Goal: Transaction & Acquisition: Download file/media

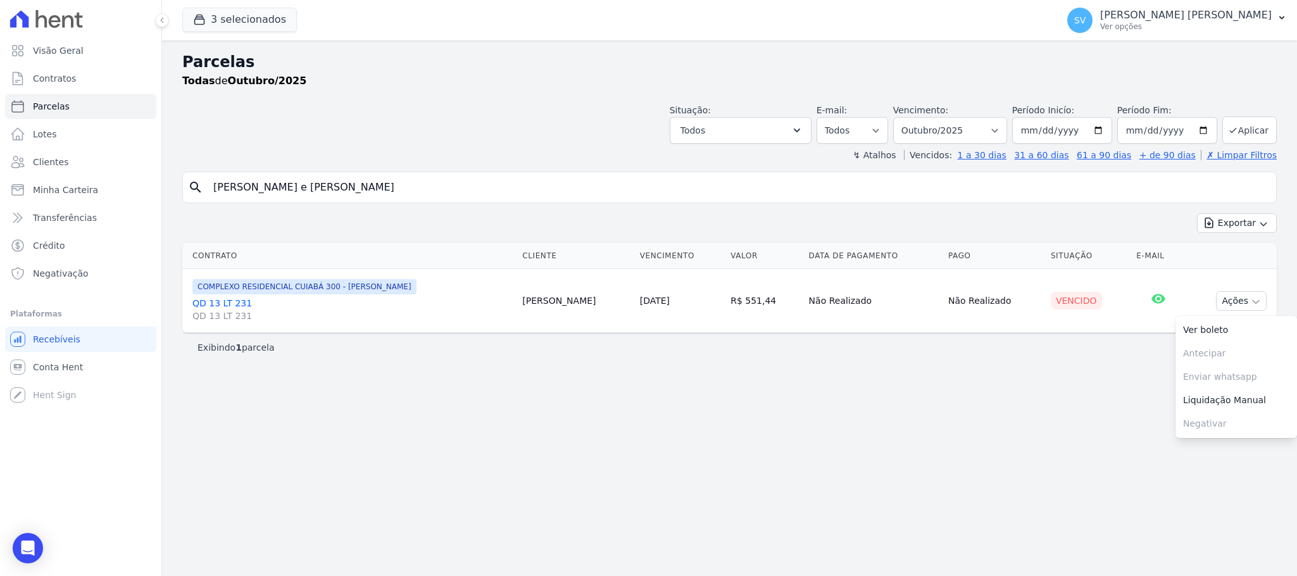
select select
click at [1195, 14] on p "[PERSON_NAME] [PERSON_NAME]" at bounding box center [1186, 15] width 172 height 13
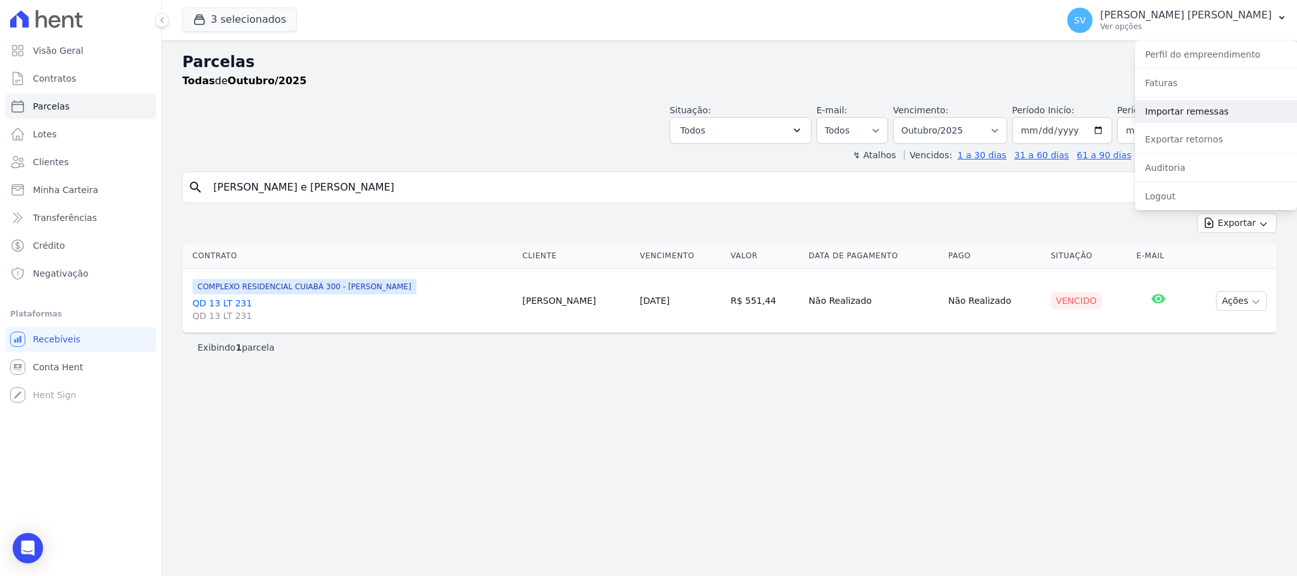
click at [1188, 109] on link "Importar remessas" at bounding box center [1216, 111] width 162 height 23
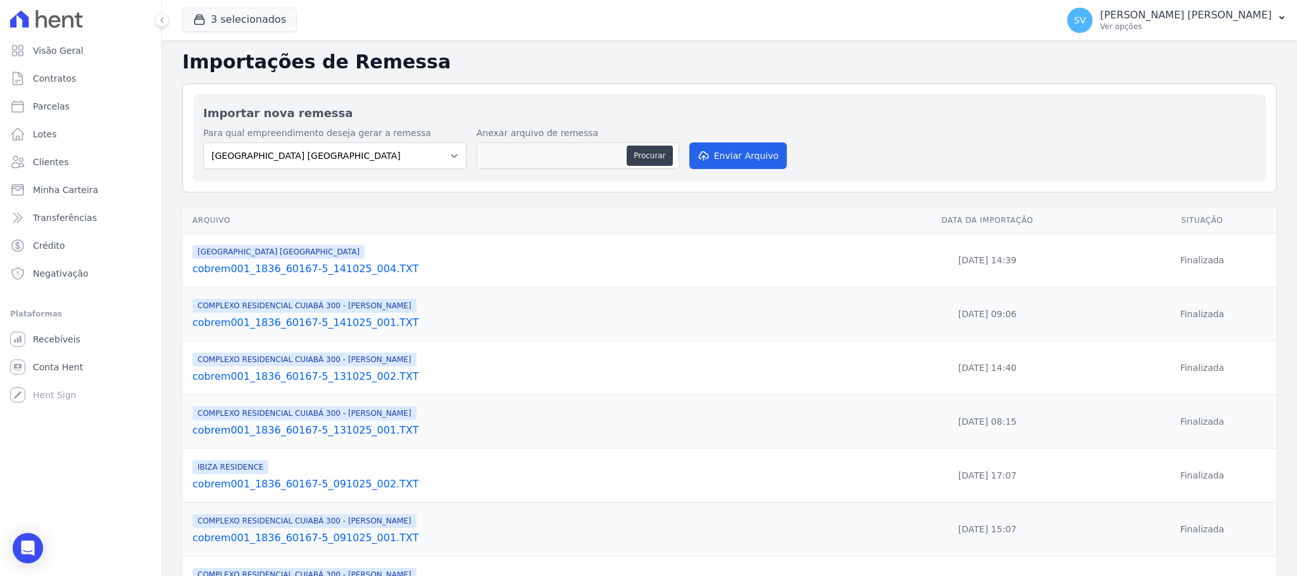
click at [1187, 11] on p "[PERSON_NAME] [PERSON_NAME]" at bounding box center [1186, 15] width 172 height 13
click at [1195, 137] on link "Exportar retornos" at bounding box center [1216, 139] width 162 height 23
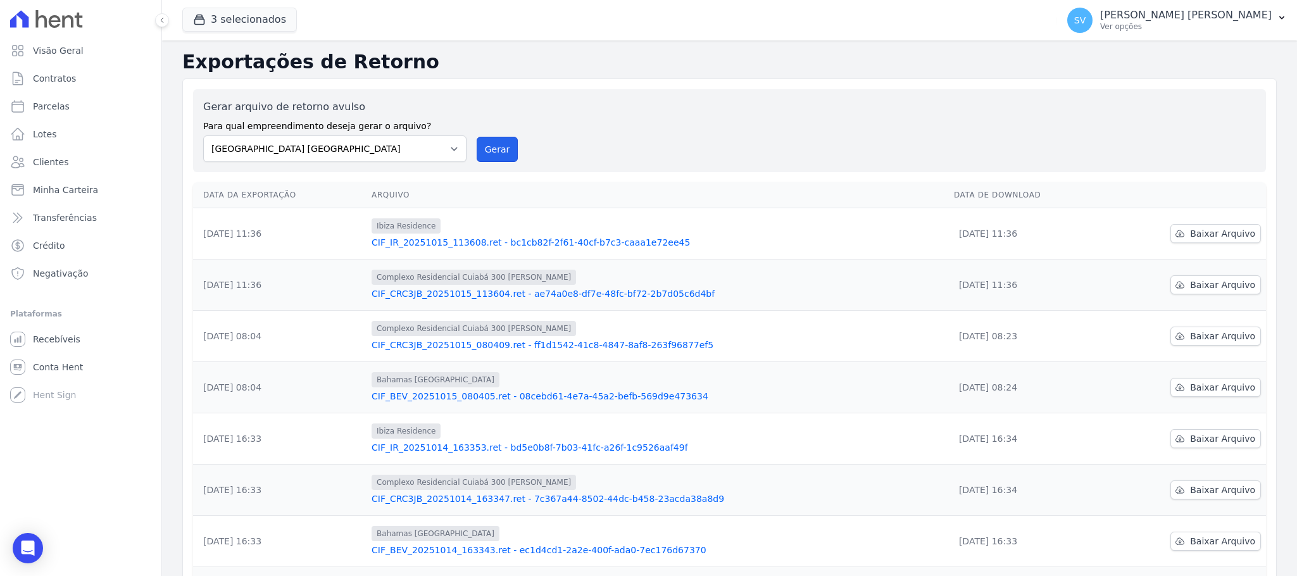
drag, startPoint x: 489, startPoint y: 154, endPoint x: 731, endPoint y: 139, distance: 243.0
click at [489, 154] on button "Gerar" at bounding box center [498, 149] width 42 height 25
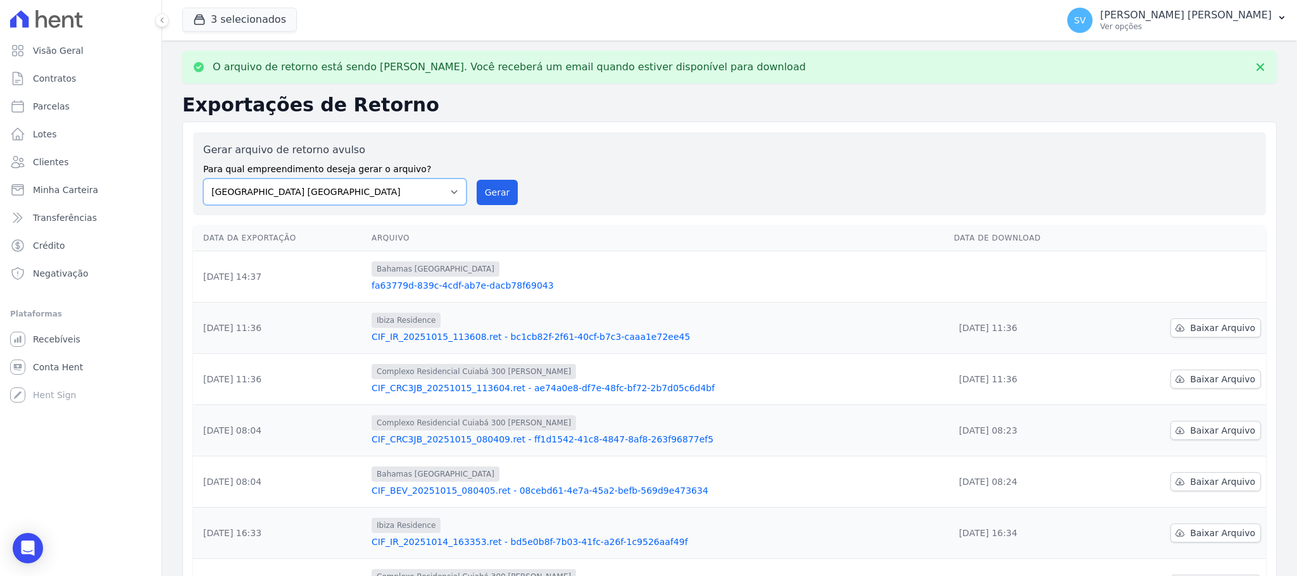
click at [451, 184] on select "[GEOGRAPHIC_DATA] COMPLEXO RESIDENCIAL [GEOGRAPHIC_DATA] 300 - [PERSON_NAME][GE…" at bounding box center [334, 192] width 263 height 27
select select "a999329b-d322-46c5-b2df-9163b092fb9b"
click at [203, 179] on select "[GEOGRAPHIC_DATA] COMPLEXO RESIDENCIAL [GEOGRAPHIC_DATA] 300 - [PERSON_NAME][GE…" at bounding box center [334, 192] width 263 height 27
drag, startPoint x: 494, startPoint y: 200, endPoint x: 705, endPoint y: 134, distance: 220.5
click at [494, 199] on button "Gerar" at bounding box center [498, 192] width 42 height 25
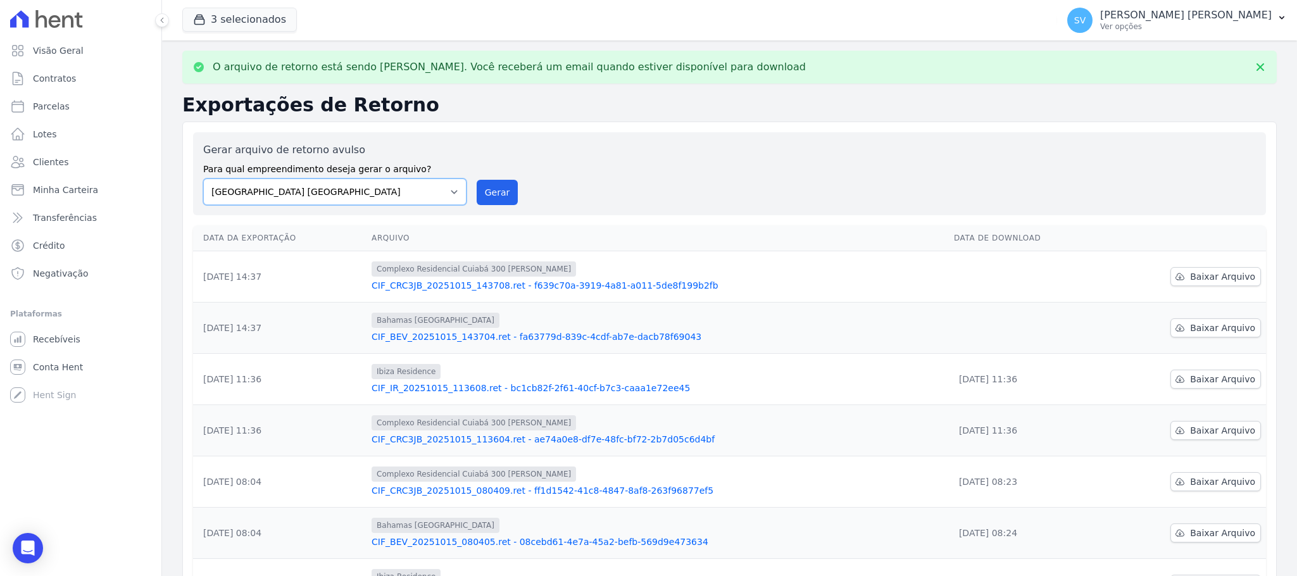
click at [443, 192] on select "[GEOGRAPHIC_DATA] COMPLEXO RESIDENCIAL [GEOGRAPHIC_DATA] 300 - [PERSON_NAME][GE…" at bounding box center [334, 192] width 263 height 27
select select "73a372cd-5640-41c8-aaea-11bd74619c10"
click at [203, 179] on select "[GEOGRAPHIC_DATA] COMPLEXO RESIDENCIAL [GEOGRAPHIC_DATA] 300 - [PERSON_NAME][GE…" at bounding box center [334, 192] width 263 height 27
click at [498, 175] on div "Gerar arquivo de retorno avulso Para qual empreendimento deseja gerar o arquivo…" at bounding box center [729, 173] width 1053 height 63
click at [487, 196] on button "Gerar" at bounding box center [498, 192] width 42 height 25
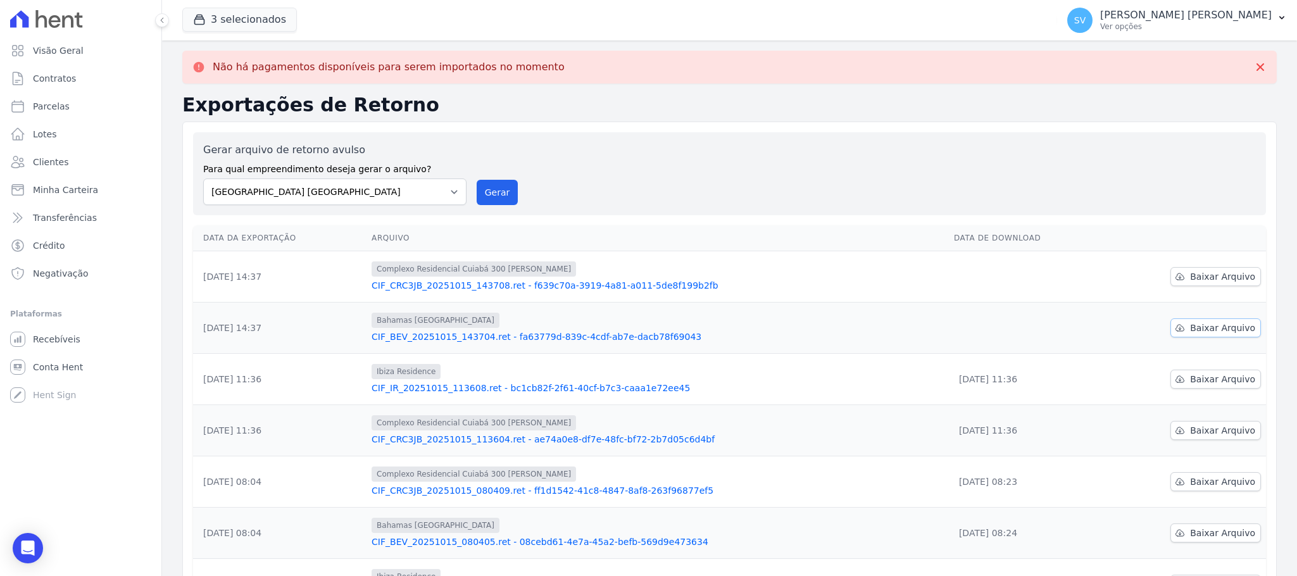
click at [1226, 323] on span "Baixar Arquivo" at bounding box center [1222, 328] width 65 height 13
click at [1218, 280] on span "Baixar Arquivo" at bounding box center [1222, 276] width 65 height 13
click at [1216, 280] on span "Baixar Arquivo" at bounding box center [1222, 276] width 65 height 13
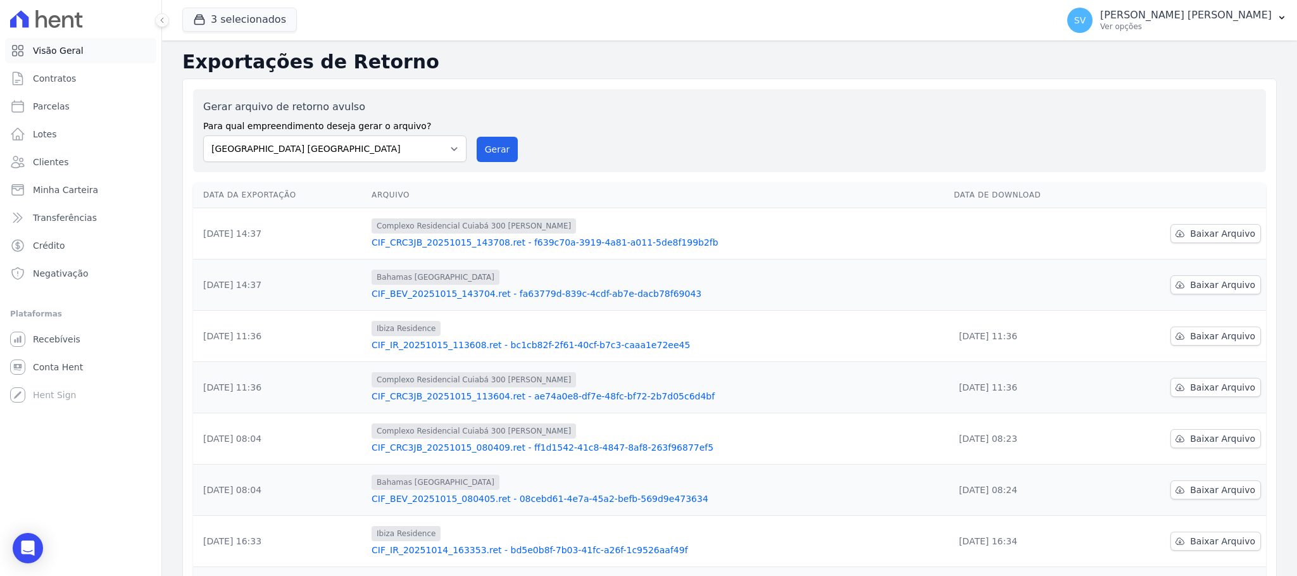
click at [59, 44] on span "Visão Geral" at bounding box center [58, 50] width 51 height 13
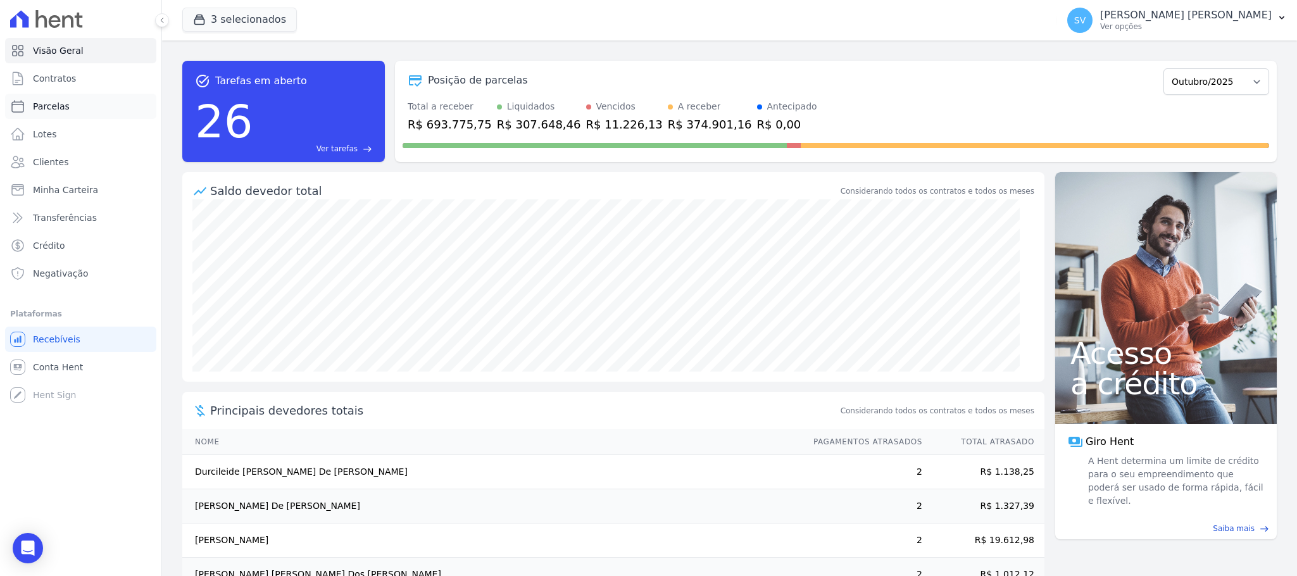
click at [46, 105] on span "Parcelas" at bounding box center [51, 106] width 37 height 13
click at [39, 106] on span "Parcelas" at bounding box center [51, 106] width 37 height 13
click at [44, 112] on link "Parcelas" at bounding box center [80, 106] width 151 height 25
select select
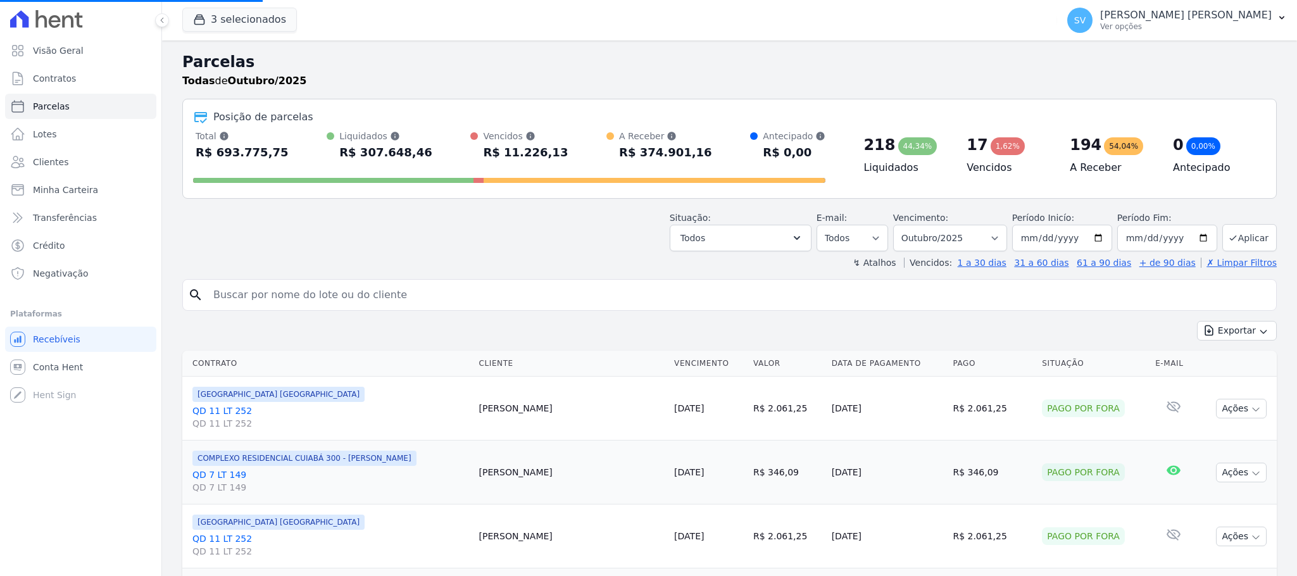
click at [331, 298] on input "search" at bounding box center [739, 294] width 1066 height 25
paste input "[PERSON_NAME]"
type input "[PERSON_NAME]"
click at [939, 297] on input "[PERSON_NAME]" at bounding box center [739, 294] width 1066 height 25
select select
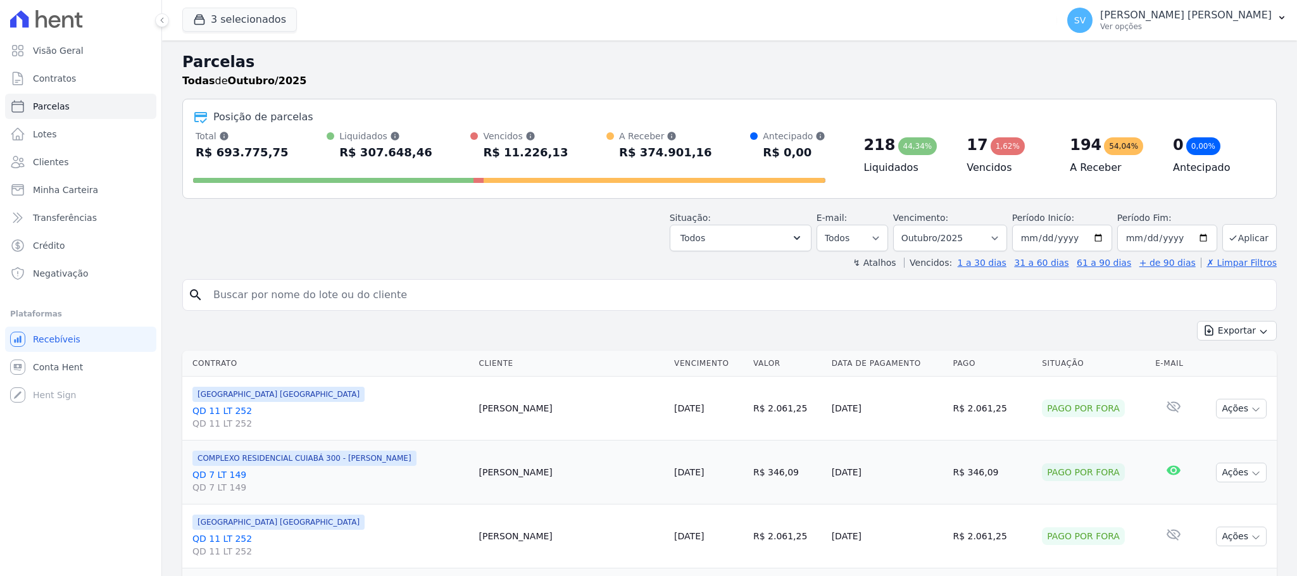
select select
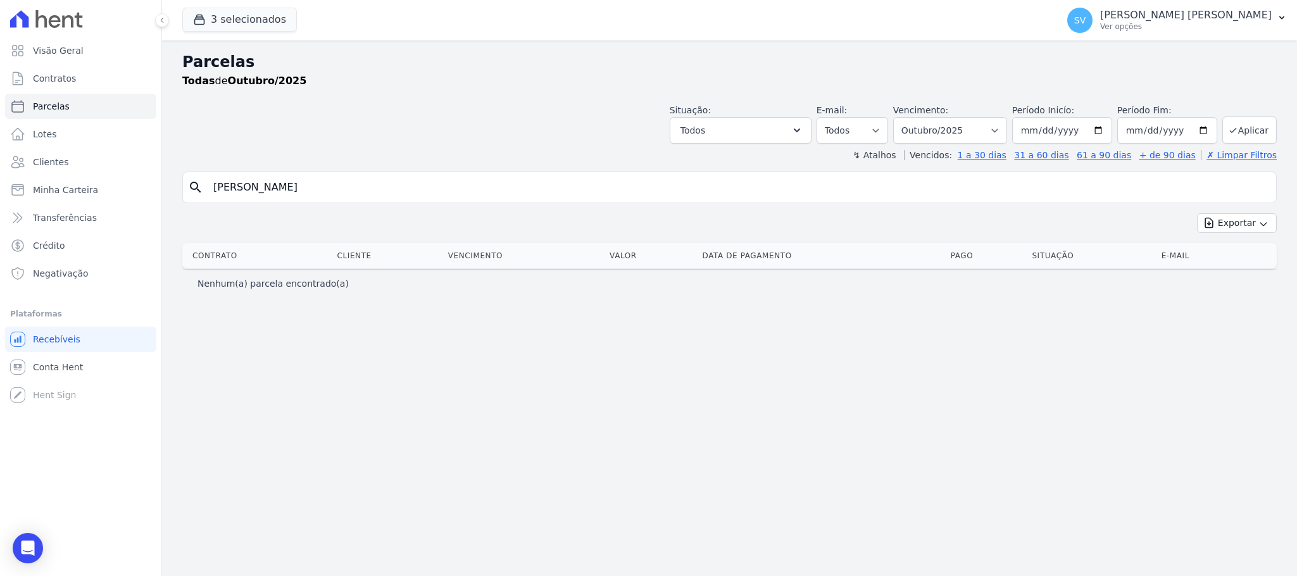
select select
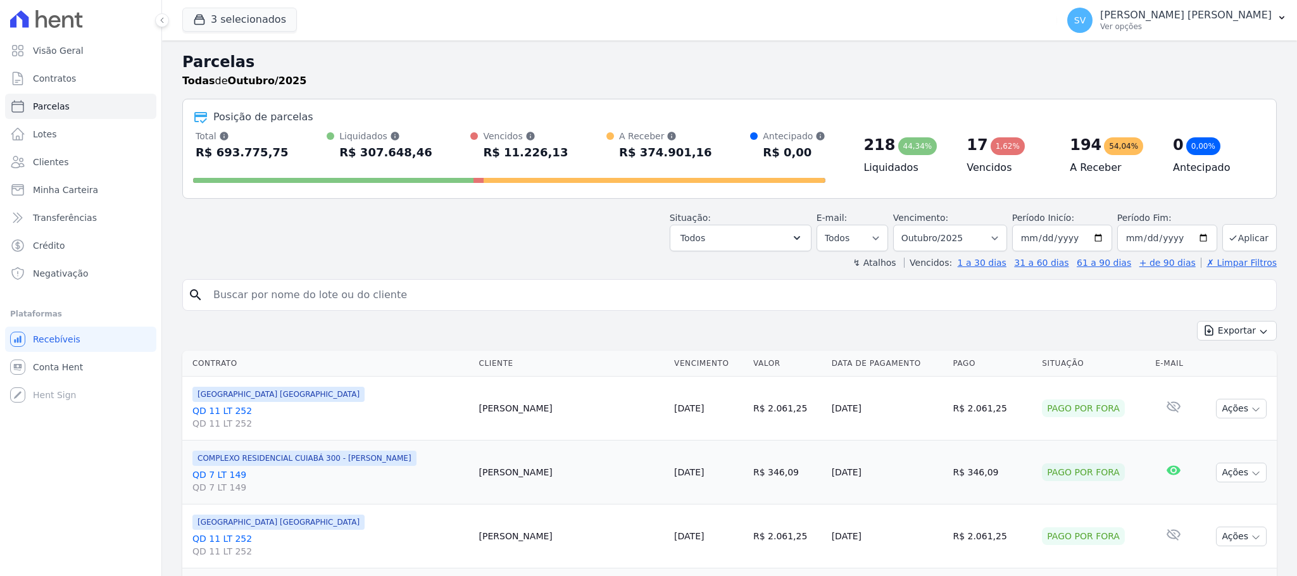
click at [401, 287] on input "search" at bounding box center [739, 294] width 1066 height 25
paste input "[PERSON_NAME]"
type input "[PERSON_NAME]"
select select
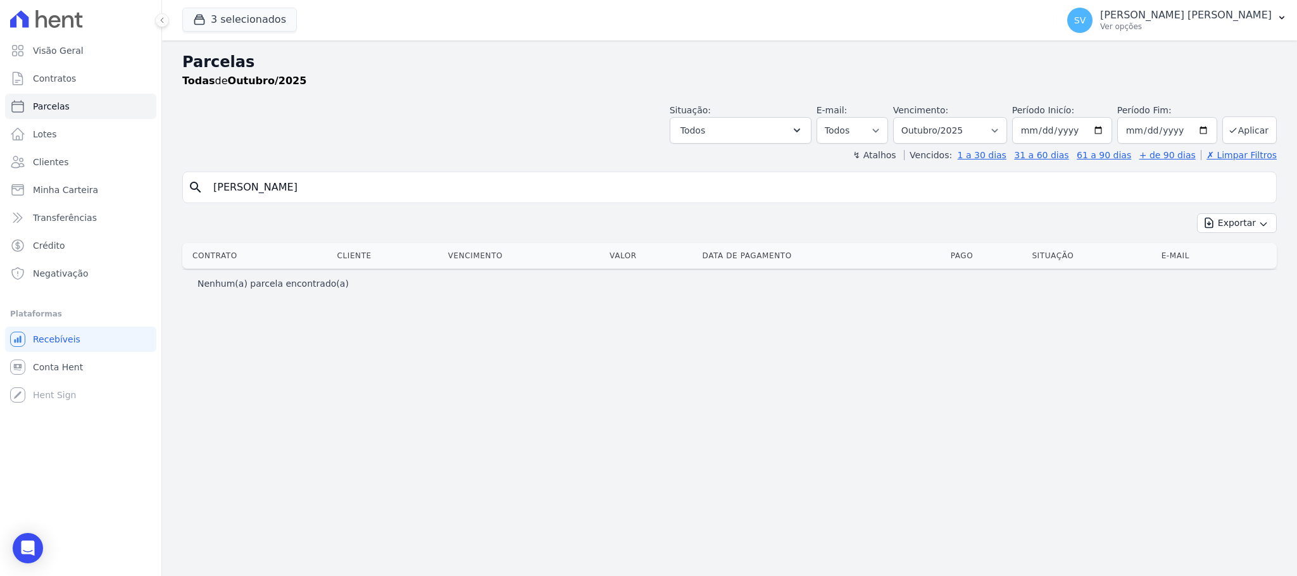
click at [417, 194] on input "[PERSON_NAME]" at bounding box center [739, 187] width 1066 height 25
